Goal: Task Accomplishment & Management: Manage account settings

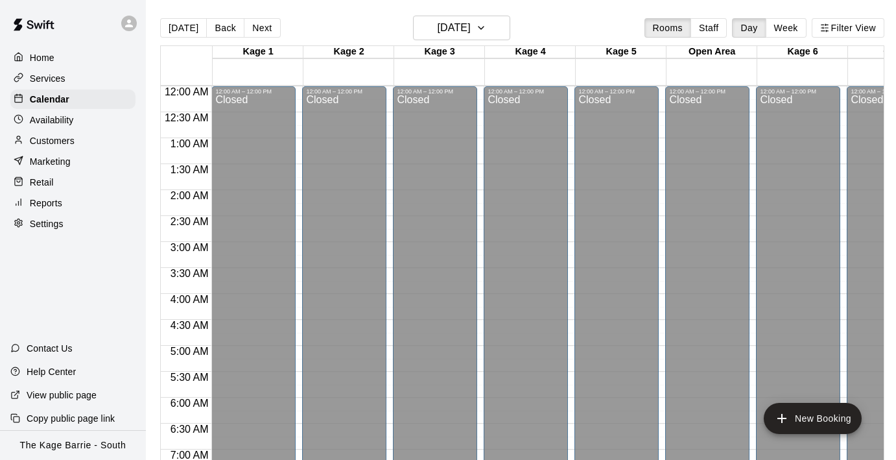
scroll to position [857, 0]
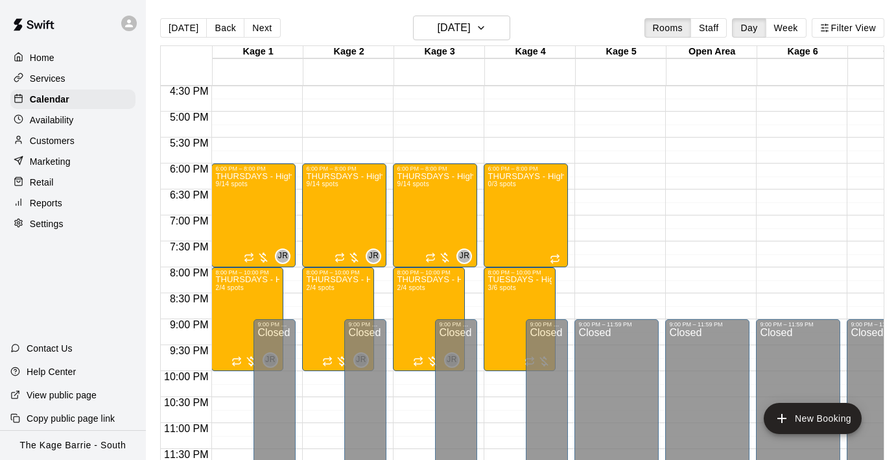
click at [75, 136] on div "Customers" at bounding box center [72, 140] width 125 height 19
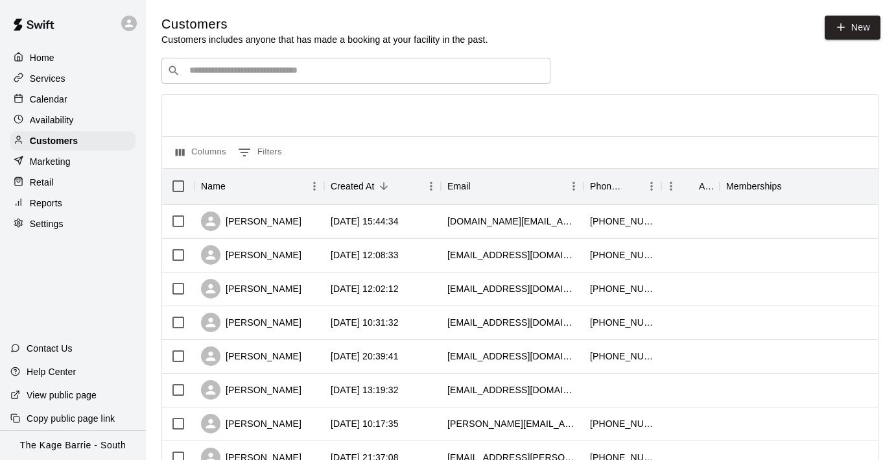
click at [267, 72] on input "Search customers by name or email" at bounding box center [364, 70] width 359 height 13
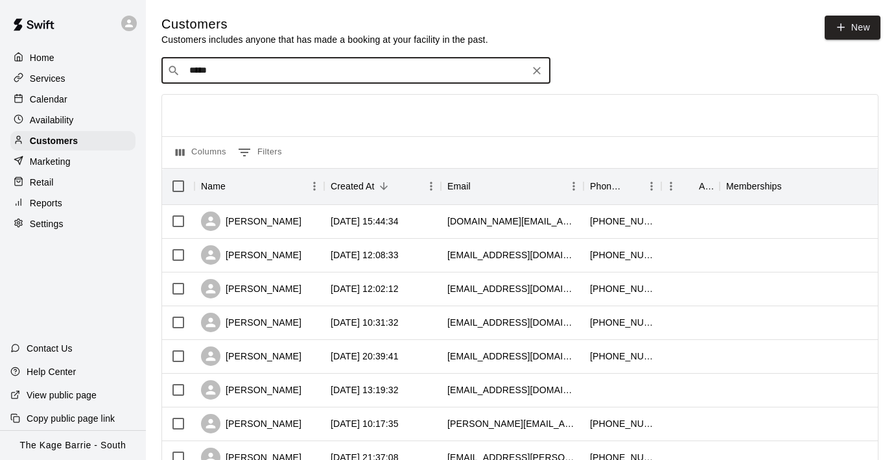
type input "******"
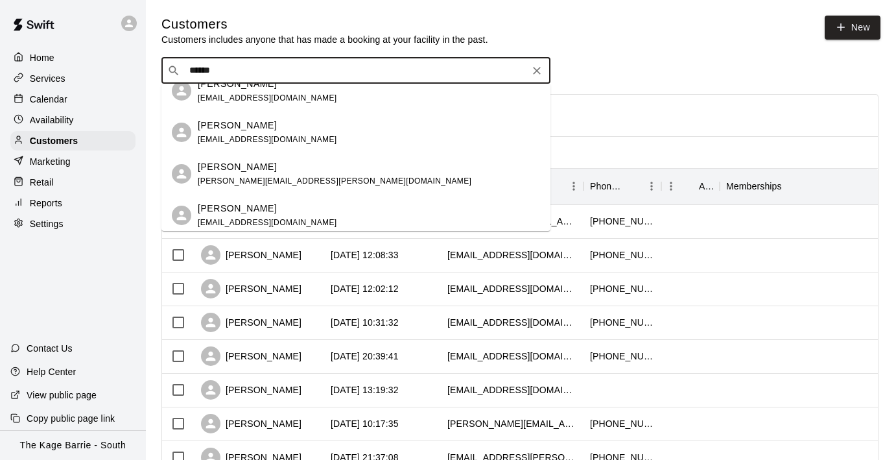
scroll to position [102, 0]
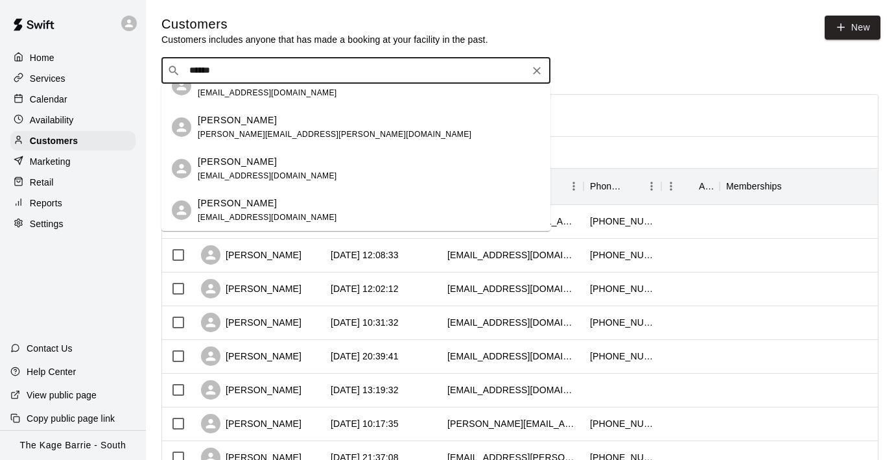
click at [287, 209] on div "[PERSON_NAME] [EMAIL_ADDRESS][DOMAIN_NAME]" at bounding box center [369, 210] width 342 height 28
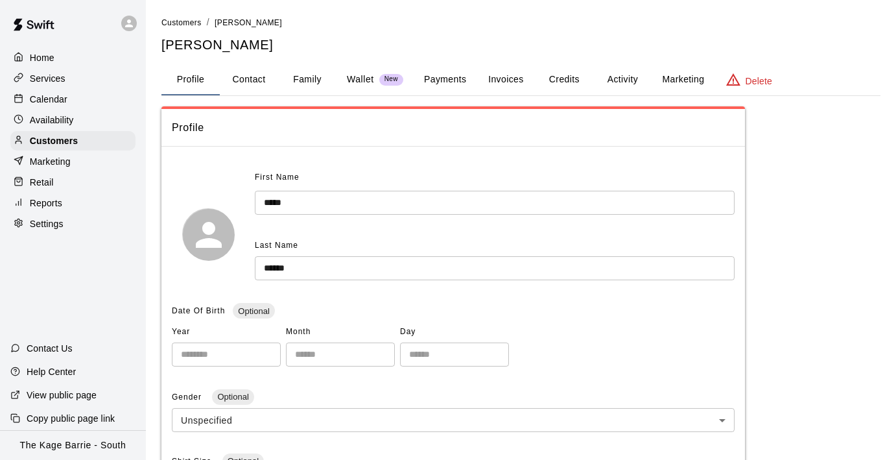
click at [239, 80] on button "Contact" at bounding box center [249, 79] width 58 height 31
select select "**"
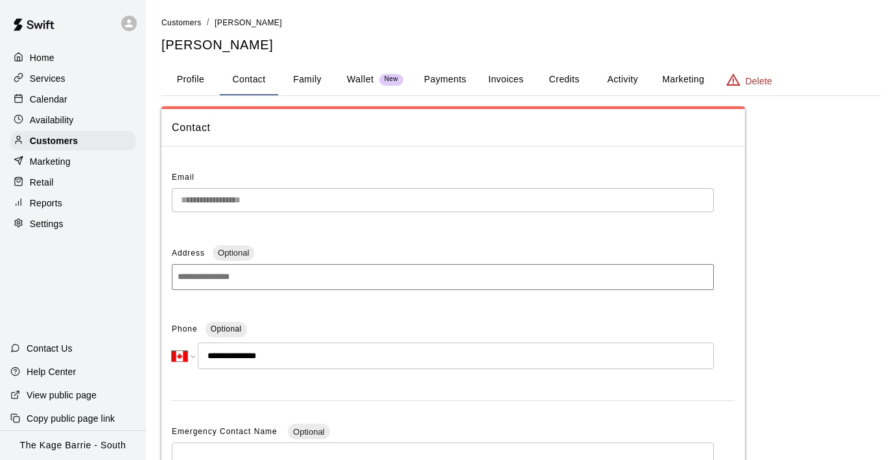
drag, startPoint x: 296, startPoint y: 357, endPoint x: 222, endPoint y: 355, distance: 74.0
click at [220, 354] on input "**********" at bounding box center [456, 355] width 516 height 27
click at [308, 71] on button "Family" at bounding box center [307, 79] width 58 height 31
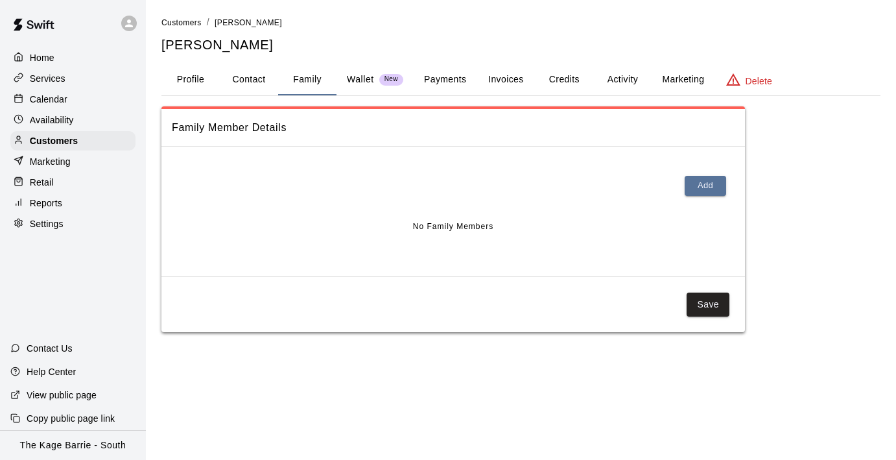
click at [189, 82] on button "Profile" at bounding box center [190, 79] width 58 height 31
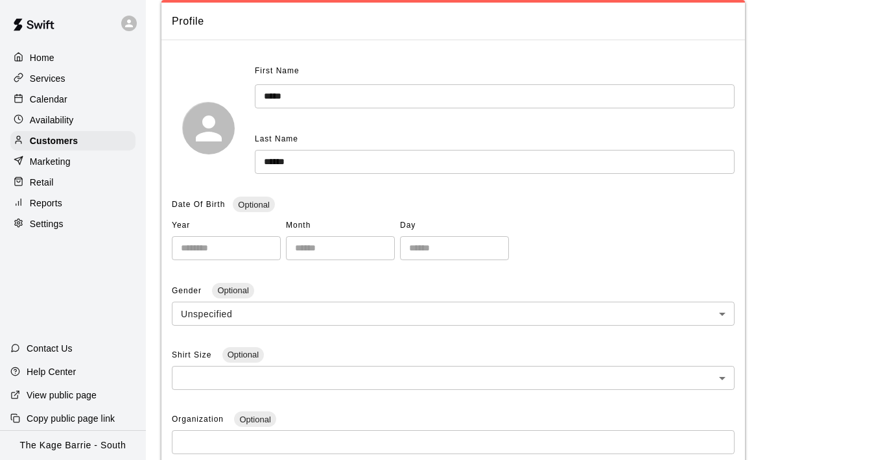
scroll to position [27, 0]
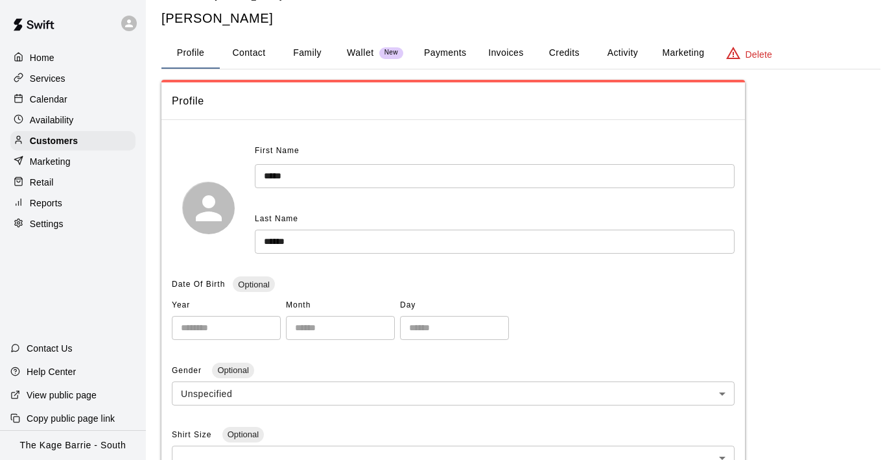
click at [259, 53] on button "Contact" at bounding box center [249, 53] width 58 height 31
select select "**"
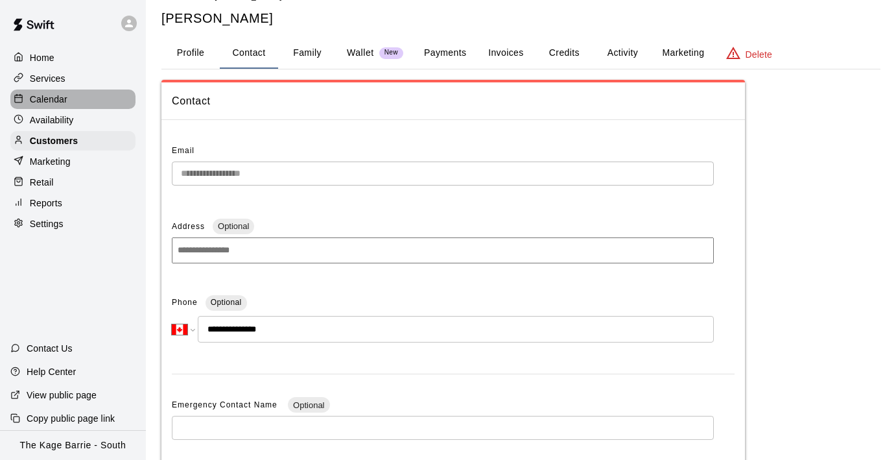
click at [75, 97] on div "Calendar" at bounding box center [72, 98] width 125 height 19
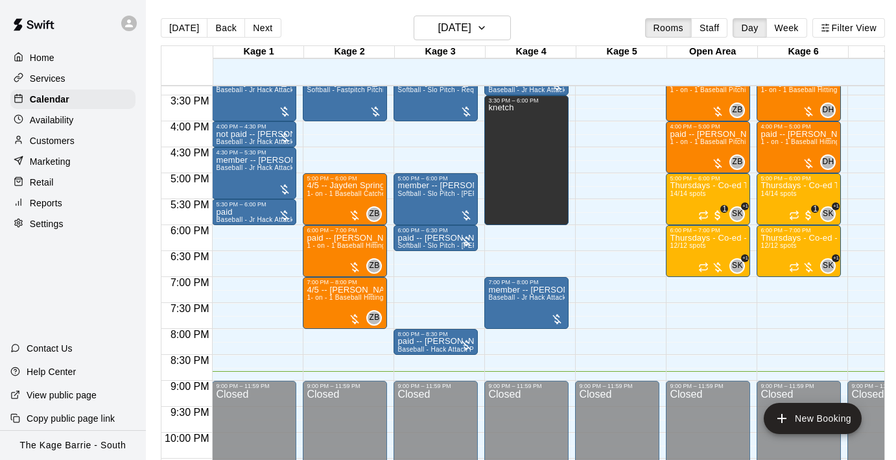
scroll to position [798, 0]
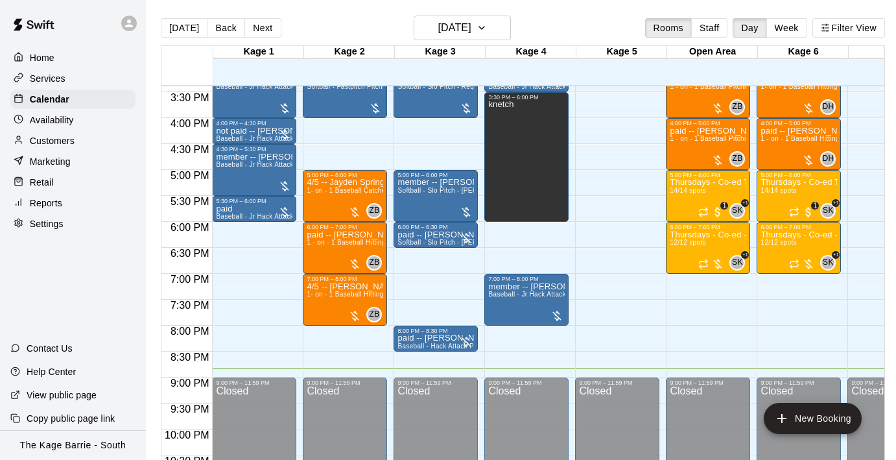
click at [130, 29] on div at bounding box center [129, 24] width 16 height 16
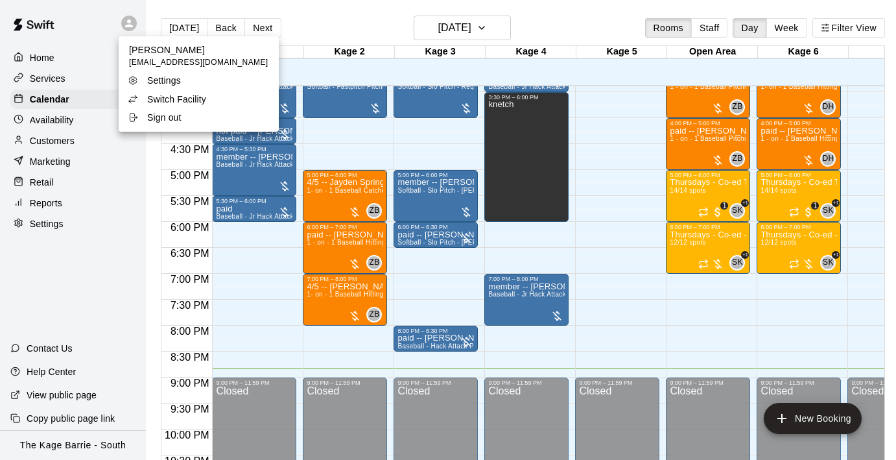
click at [211, 97] on div "Switch Facility" at bounding box center [170, 99] width 84 height 13
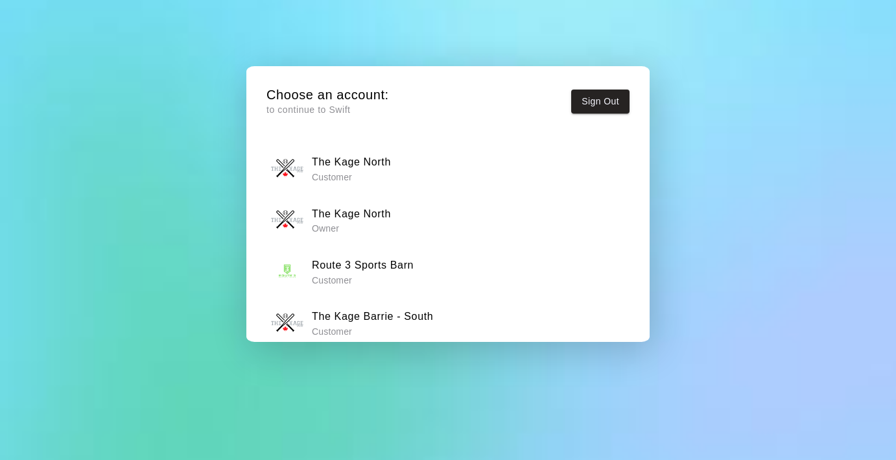
click at [420, 213] on div "The Kage North Owner" at bounding box center [448, 220] width 355 height 32
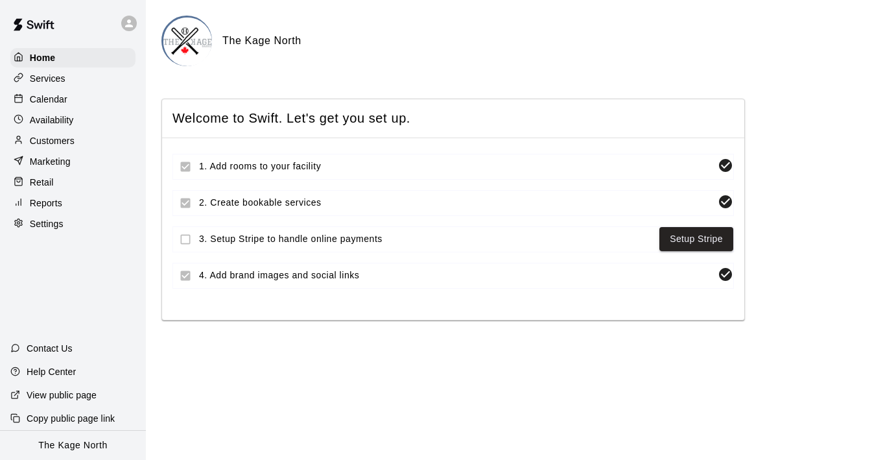
drag, startPoint x: 76, startPoint y: 98, endPoint x: 132, endPoint y: 99, distance: 56.4
click at [76, 98] on div "Calendar" at bounding box center [72, 98] width 125 height 19
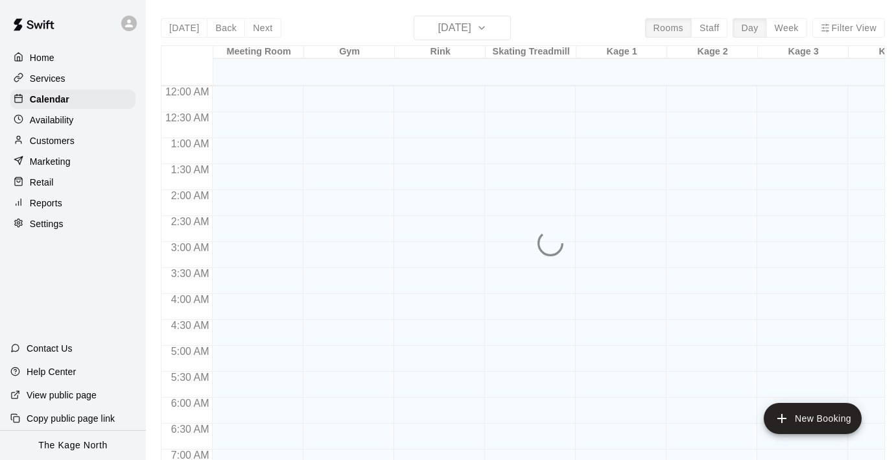
scroll to position [818, 0]
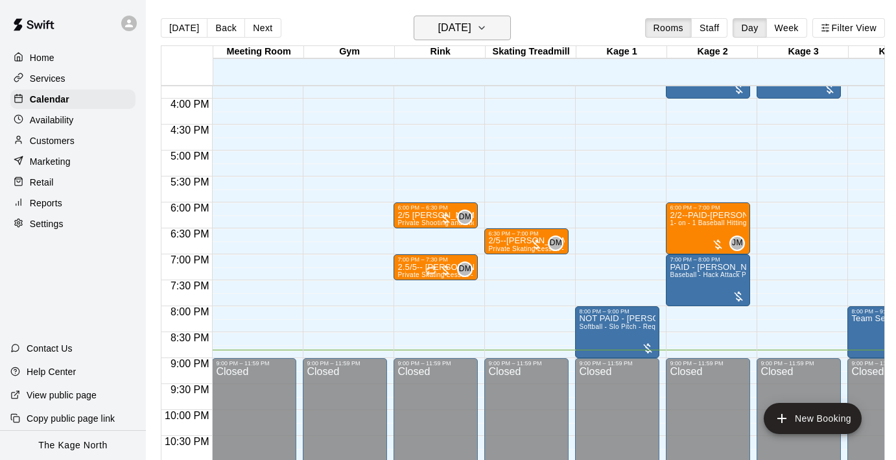
click at [487, 32] on icon "button" at bounding box center [482, 28] width 10 height 16
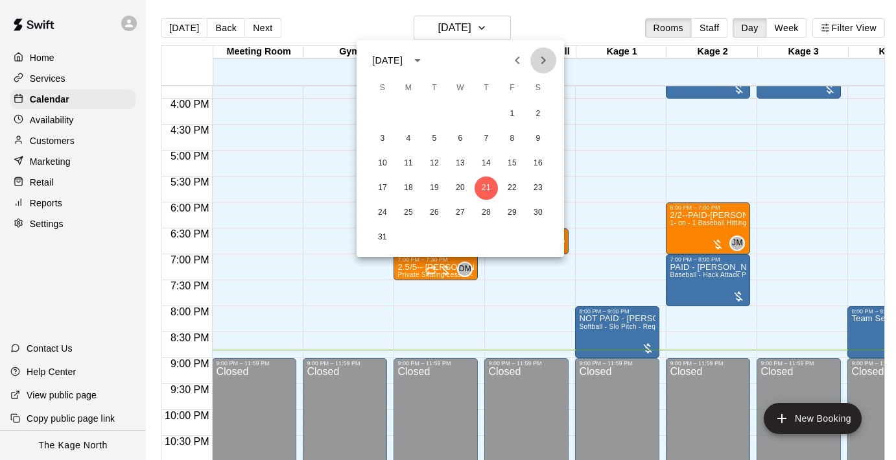
click at [553, 58] on button "Next month" at bounding box center [543, 60] width 26 height 26
click at [462, 139] on button "10" at bounding box center [460, 138] width 23 height 23
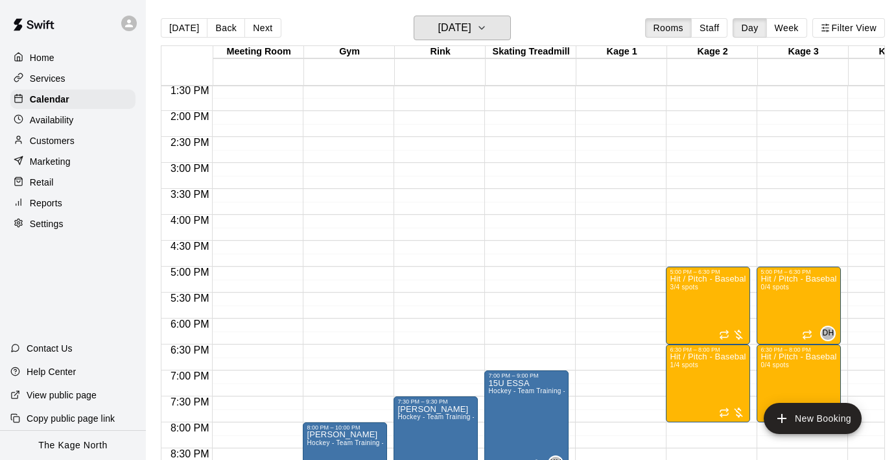
scroll to position [695, 0]
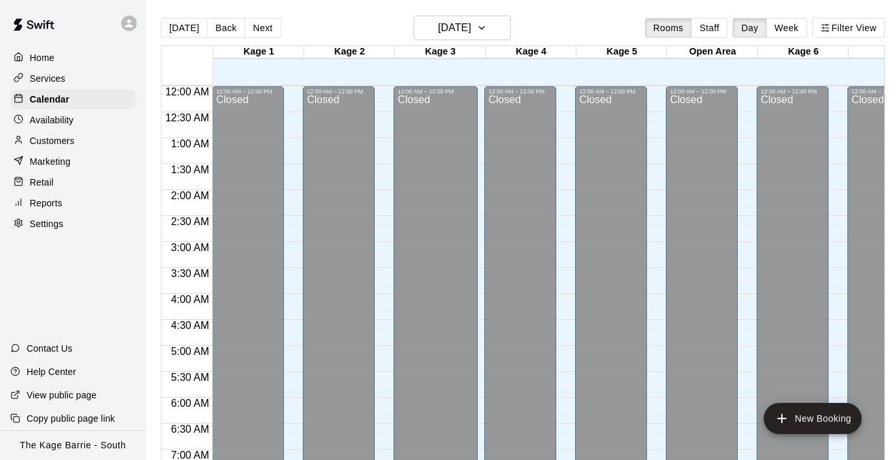
scroll to position [773, 0]
